Goal: Obtain resource: Download file/media

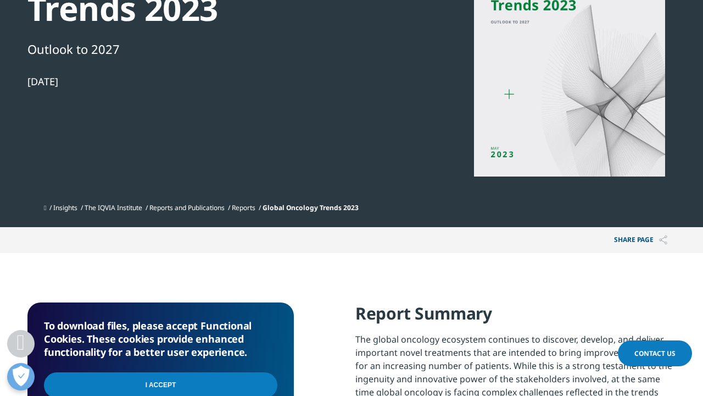
scroll to position [227, 0]
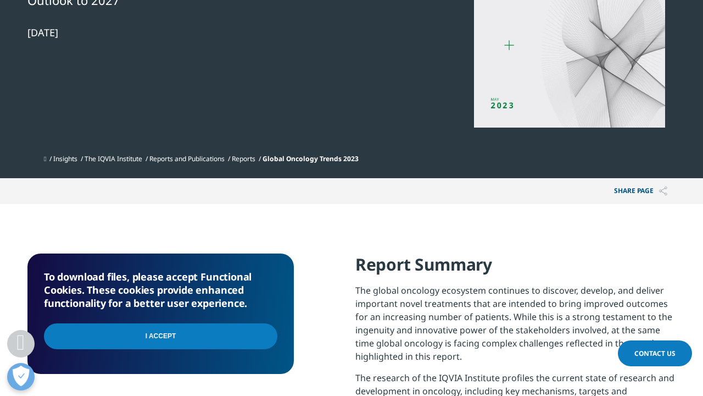
click at [142, 331] on input "I Accept" at bounding box center [161, 336] width 234 height 26
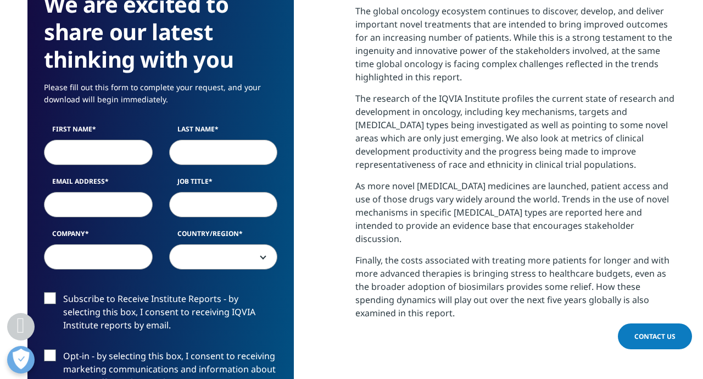
scroll to position [508, 0]
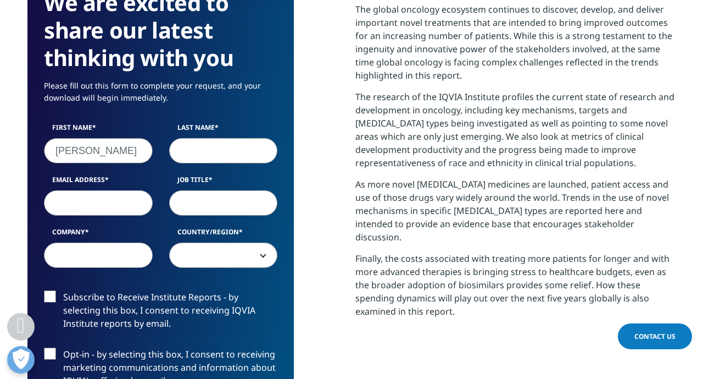
type input "sophie"
type input "el hayek"
type input "sophie.elhayek@ybusinesspartner.com"
type input "consultant"
type input "YBP"
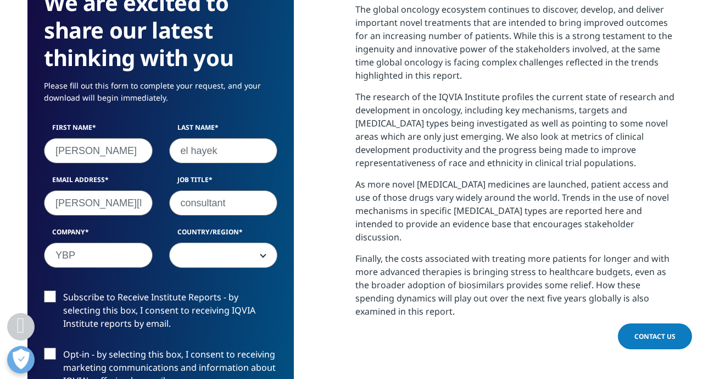
click at [201, 262] on span at bounding box center [224, 255] width 108 height 25
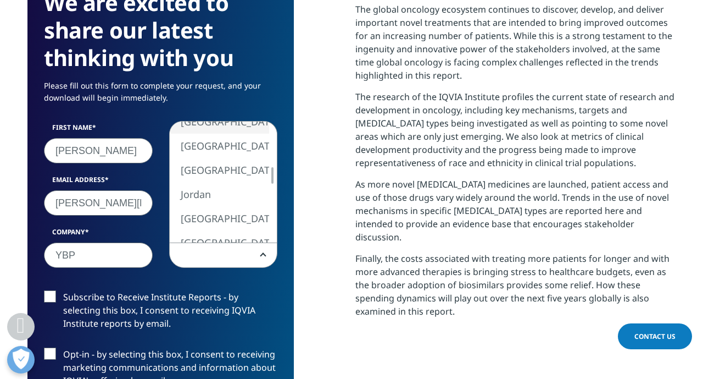
select select "[GEOGRAPHIC_DATA]"
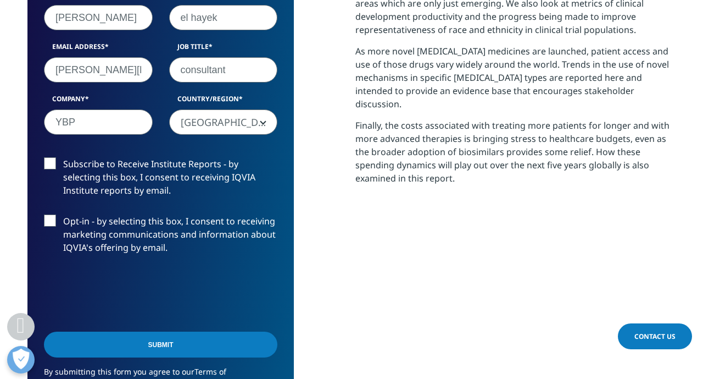
scroll to position [664, 0]
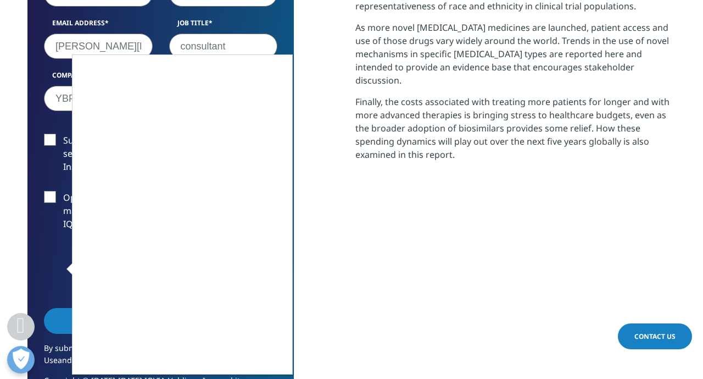
click at [437, 298] on div at bounding box center [351, 189] width 703 height 379
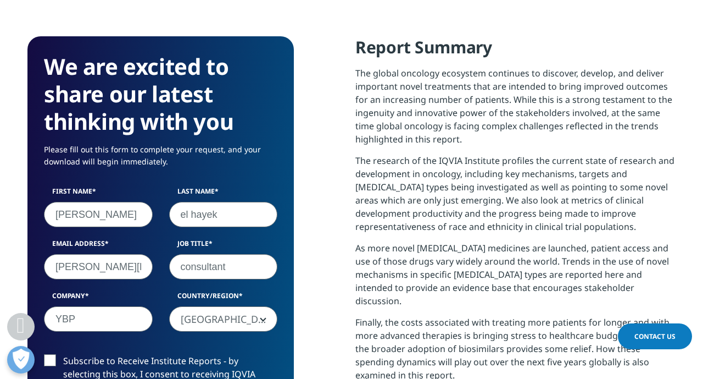
scroll to position [445, 0]
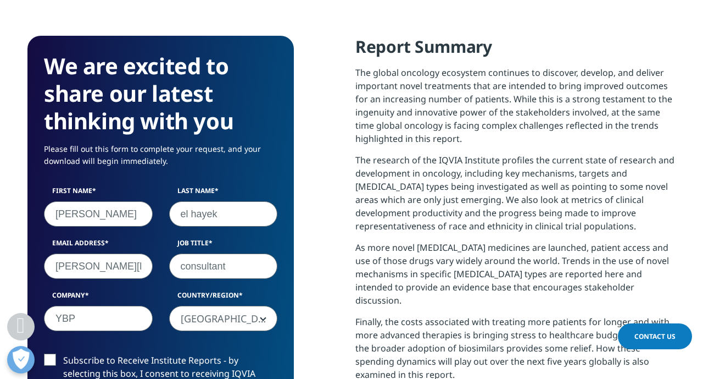
click at [134, 271] on input "sophie.elhayek@ybusinesspartner.com" at bounding box center [98, 265] width 109 height 25
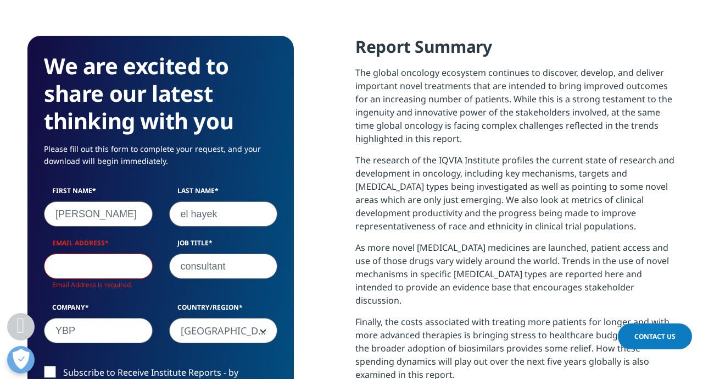
scroll to position [619, 648]
click at [242, 265] on input "consultant" at bounding box center [223, 265] width 109 height 25
click at [236, 211] on input "el hayek" at bounding box center [223, 213] width 109 height 25
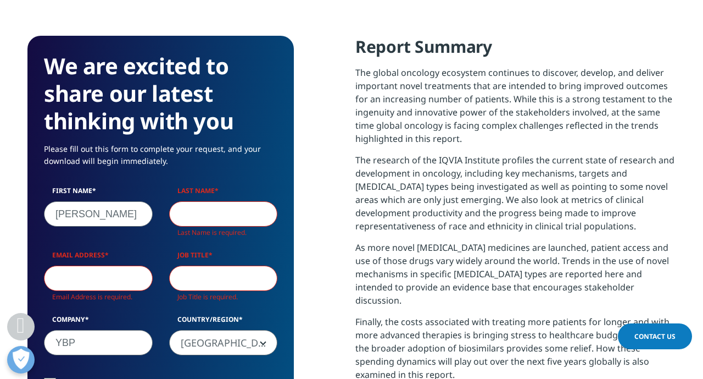
scroll to position [631, 648]
